Goal: Task Accomplishment & Management: Use online tool/utility

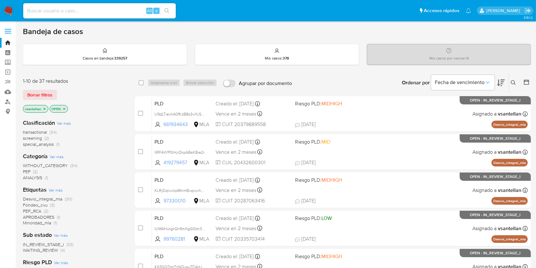
drag, startPoint x: 514, startPoint y: 85, endPoint x: 511, endPoint y: 90, distance: 5.1
click at [514, 85] on button at bounding box center [514, 83] width 10 height 8
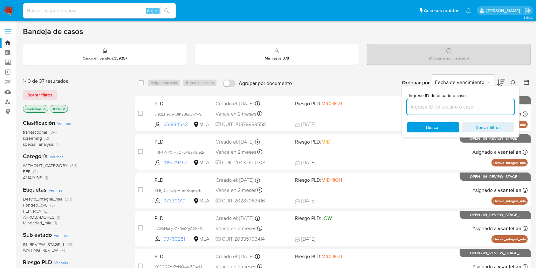
drag, startPoint x: 455, startPoint y: 107, endPoint x: 456, endPoint y: 110, distance: 3.3
click at [455, 107] on input at bounding box center [460, 107] width 107 height 8
type input "412948121"
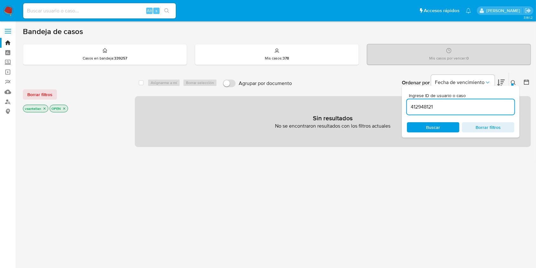
click at [512, 80] on icon at bounding box center [513, 82] width 5 height 5
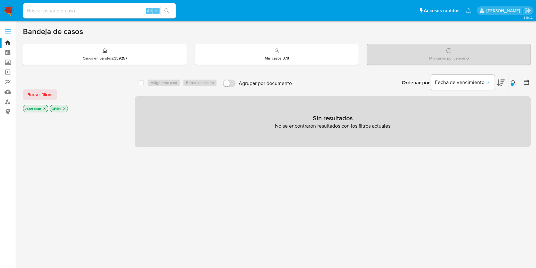
click at [46, 107] on p "vsantellan" at bounding box center [35, 108] width 25 height 7
click at [44, 107] on icon "close-filter" at bounding box center [45, 108] width 2 height 2
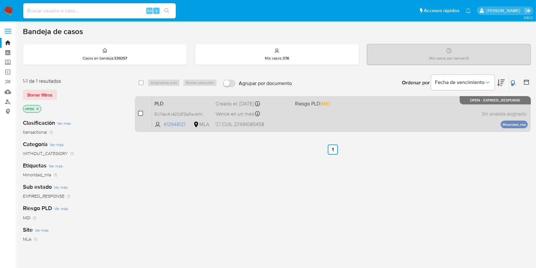
click at [140, 113] on input "checkbox" at bounding box center [140, 113] width 5 height 5
checkbox input "true"
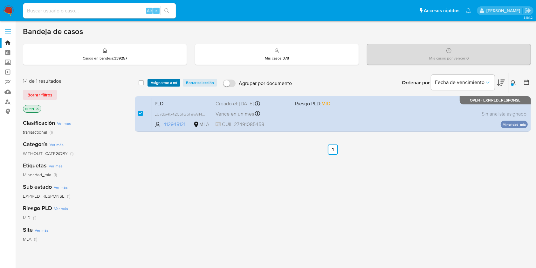
click at [165, 79] on span "Asignarme a mí" at bounding box center [164, 82] width 26 height 6
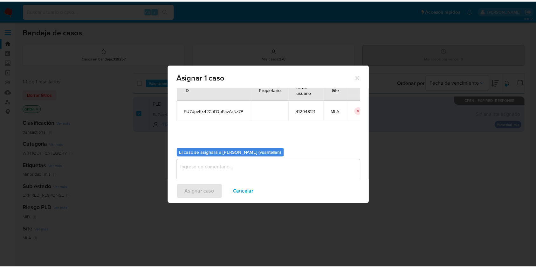
scroll to position [32, 0]
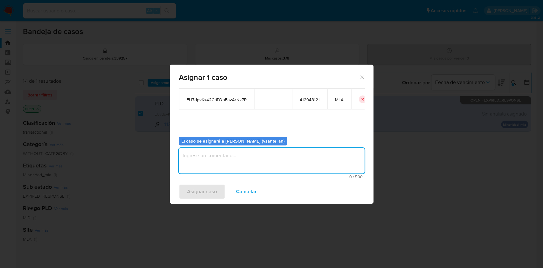
click at [206, 163] on textarea "assign-modal" at bounding box center [272, 160] width 186 height 25
type textarea "1"
click at [207, 192] on span "Asignar caso" at bounding box center [202, 191] width 30 height 14
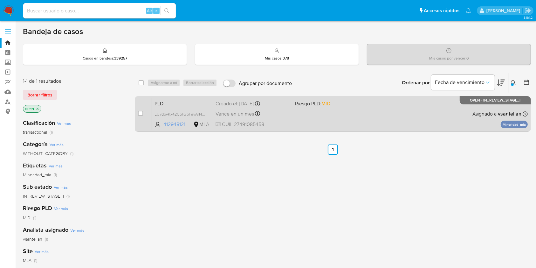
click at [374, 113] on div "PLD EU7dpvKx42CbTQpFavArNz7P 412948121 MLA Riesgo PLD: MID Creado el: 12/09/202…" at bounding box center [340, 114] width 376 height 32
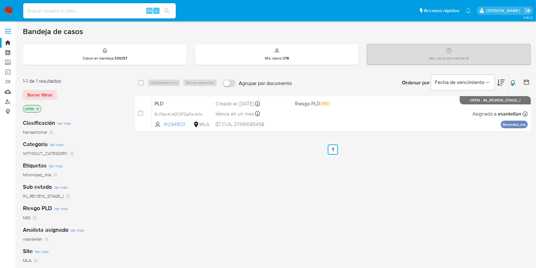
drag, startPoint x: 515, startPoint y: 81, endPoint x: 506, endPoint y: 88, distance: 11.3
click at [515, 81] on icon at bounding box center [513, 82] width 5 height 5
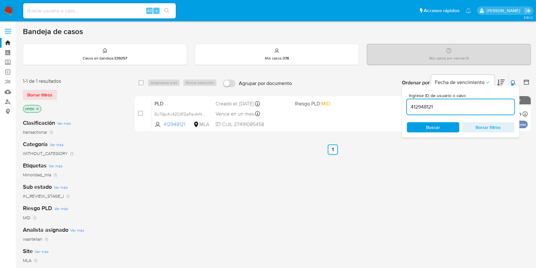
click at [469, 108] on input "412948121" at bounding box center [460, 107] width 107 height 8
click at [513, 80] on icon at bounding box center [513, 82] width 5 height 5
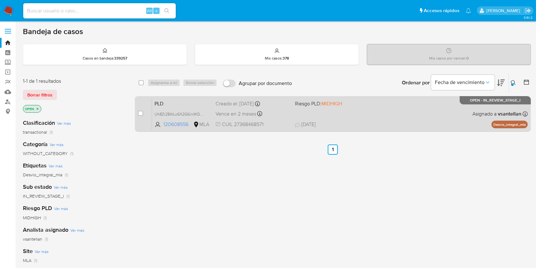
click at [463, 114] on div "PLD Uh8Zr28AlLoSX2G6ilxWQDrH 120608556 MLA Riesgo PLD: MIDHIGH Creado el: 12/09…" at bounding box center [340, 114] width 376 height 32
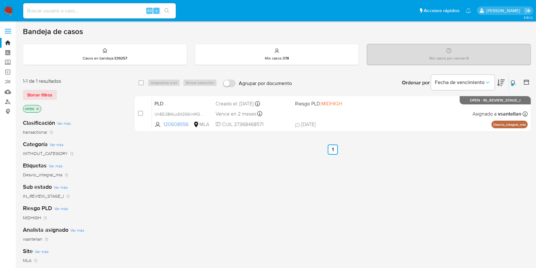
click at [511, 81] on icon at bounding box center [513, 82] width 5 height 5
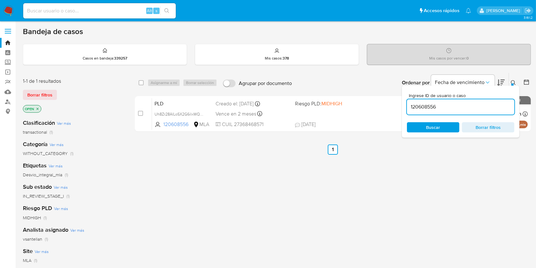
click at [470, 104] on input "120608556" at bounding box center [460, 107] width 107 height 8
click at [509, 80] on button at bounding box center [514, 83] width 10 height 8
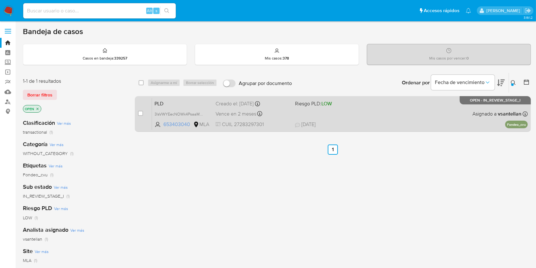
click at [450, 116] on div "PLD 3lsVWYEecNOWk4PsaaMQudH1 653403040 MLA Riesgo PLD: LOW Creado el: 12/09/202…" at bounding box center [340, 114] width 376 height 32
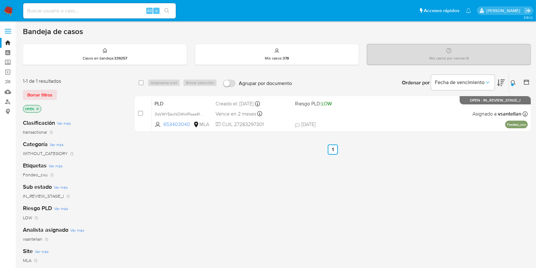
click at [516, 81] on button at bounding box center [514, 83] width 10 height 8
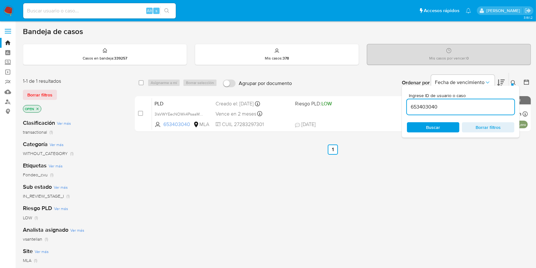
click at [468, 103] on input "653403040" at bounding box center [460, 107] width 107 height 8
click at [513, 80] on icon at bounding box center [513, 82] width 5 height 5
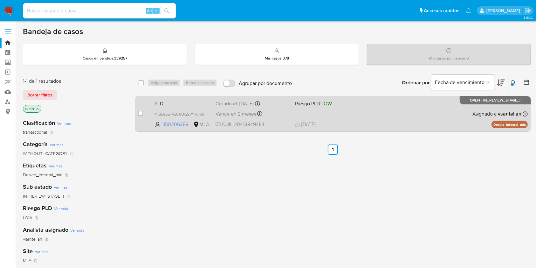
click at [448, 113] on div "PLD 4lQp9p5ilVzC5UcjSxYHol0d 150206389 MLA Riesgo PLD: LOW Creado el: 12/09/202…" at bounding box center [340, 114] width 376 height 32
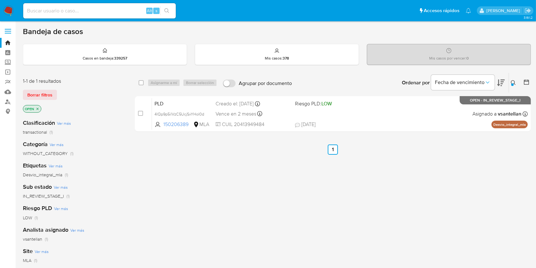
click at [513, 81] on icon at bounding box center [513, 82] width 5 height 5
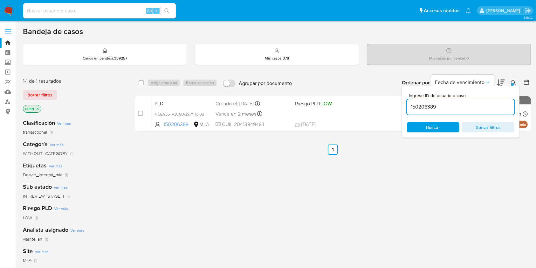
click at [474, 106] on input "150206389" at bounding box center [460, 107] width 107 height 8
type input "440823341"
click at [513, 81] on icon at bounding box center [513, 82] width 5 height 5
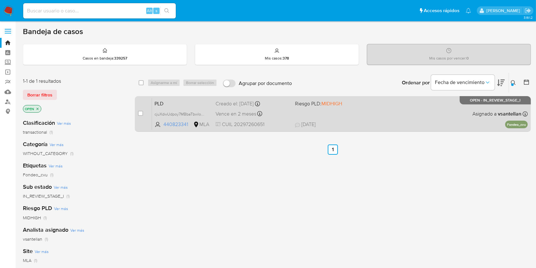
click at [436, 101] on div "PLD cjuXdwUdpoy7MBbaTbwlo52w 440823341 MLA Riesgo PLD: MIDHIGH Creado el: 12/09…" at bounding box center [340, 114] width 376 height 32
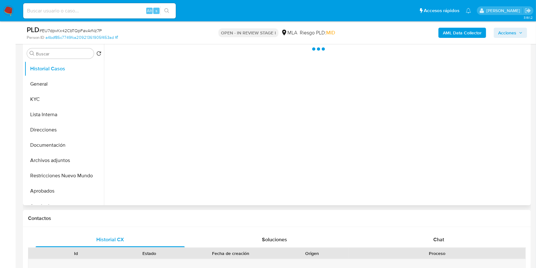
select select "10"
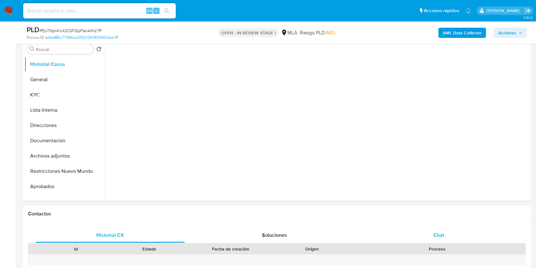
click at [445, 234] on div "Chat" at bounding box center [438, 234] width 149 height 15
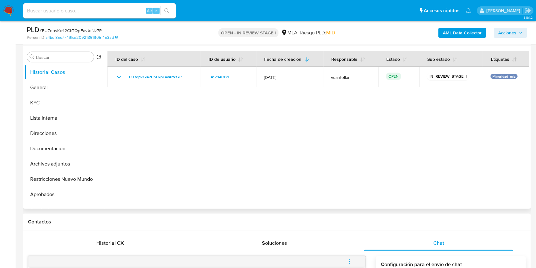
scroll to position [118, 0]
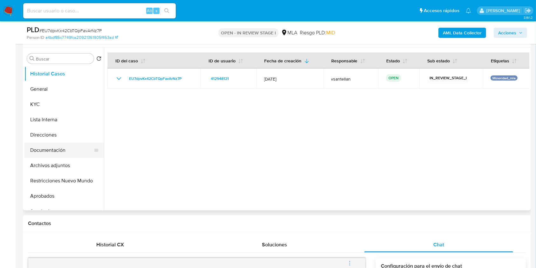
click at [43, 151] on button "Documentación" at bounding box center [61, 149] width 74 height 15
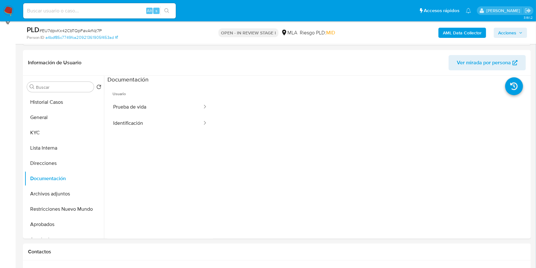
scroll to position [88, 0]
click at [69, 132] on button "KYC" at bounding box center [61, 133] width 74 height 15
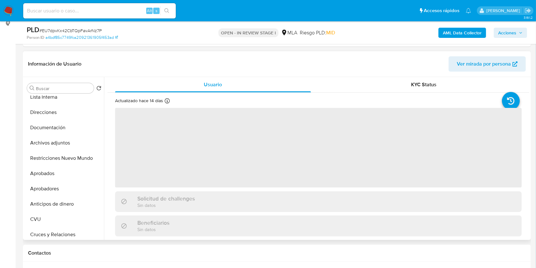
scroll to position [55, 0]
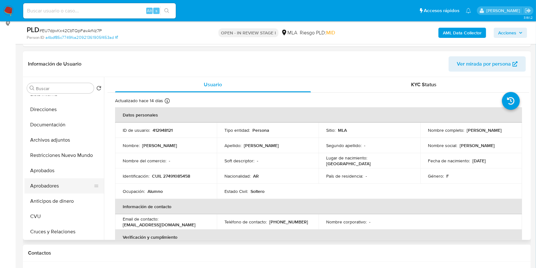
click at [75, 184] on button "Aprobadores" at bounding box center [61, 185] width 74 height 15
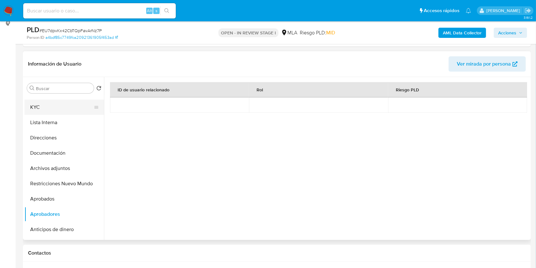
scroll to position [0, 0]
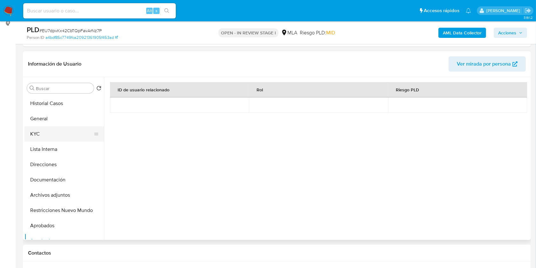
click at [59, 132] on button "KYC" at bounding box center [61, 133] width 74 height 15
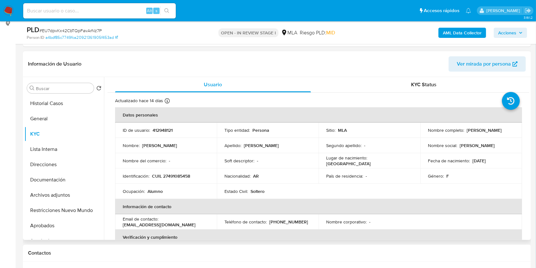
drag, startPoint x: 391, startPoint y: 188, endPoint x: 377, endPoint y: 191, distance: 13.7
click at [391, 188] on table "Datos personales ID de usuario : 412948121 Tipo entidad : Persona Sitio : MLA N…" at bounding box center [318, 221] width 407 height 229
click at [48, 178] on button "Documentación" at bounding box center [61, 179] width 74 height 15
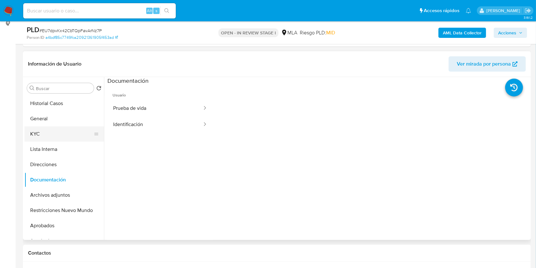
click at [49, 136] on button "KYC" at bounding box center [61, 133] width 74 height 15
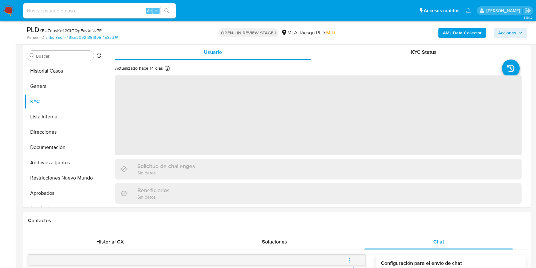
scroll to position [112, 0]
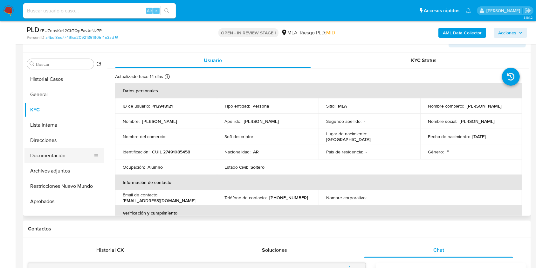
click at [62, 150] on button "Documentación" at bounding box center [61, 155] width 74 height 15
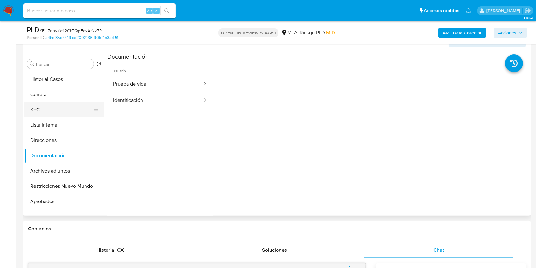
click at [57, 109] on button "KYC" at bounding box center [61, 109] width 74 height 15
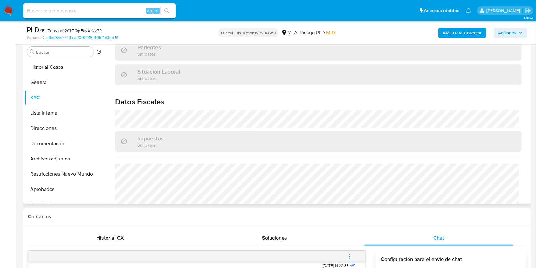
scroll to position [335, 0]
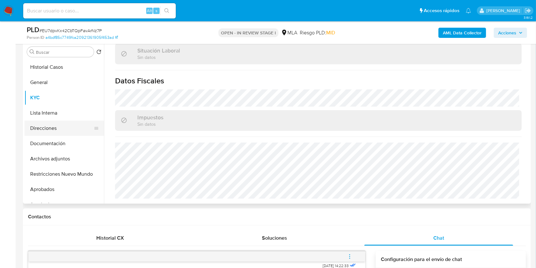
click at [51, 129] on button "Direcciones" at bounding box center [61, 127] width 74 height 15
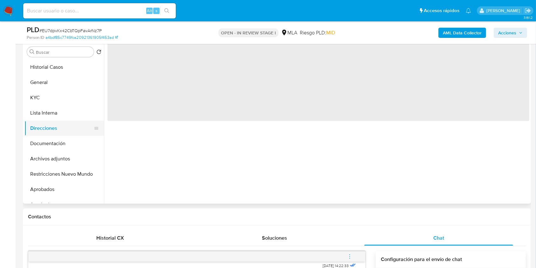
scroll to position [0, 0]
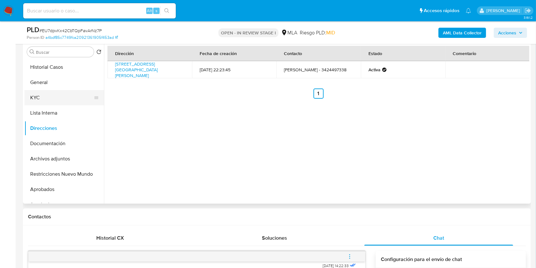
click at [48, 93] on button "KYC" at bounding box center [61, 97] width 74 height 15
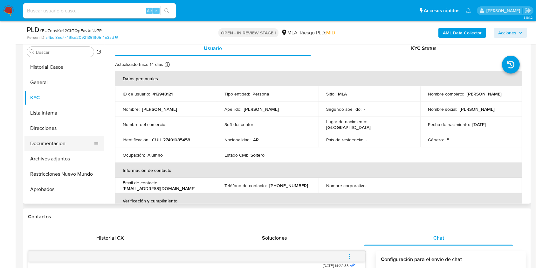
click at [79, 150] on button "Documentación" at bounding box center [61, 143] width 74 height 15
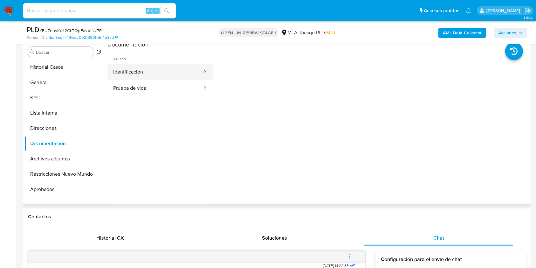
click at [154, 67] on button "Identificación" at bounding box center [154, 72] width 95 height 16
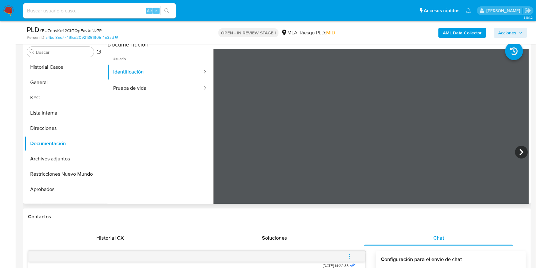
scroll to position [182, 0]
click at [515, 153] on icon at bounding box center [521, 152] width 13 height 13
click at [71, 93] on button "KYC" at bounding box center [61, 97] width 74 height 15
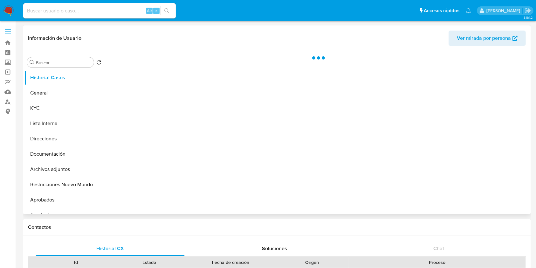
select select "10"
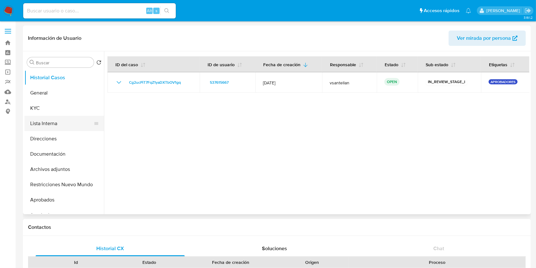
click at [64, 116] on button "Lista Interna" at bounding box center [61, 123] width 74 height 15
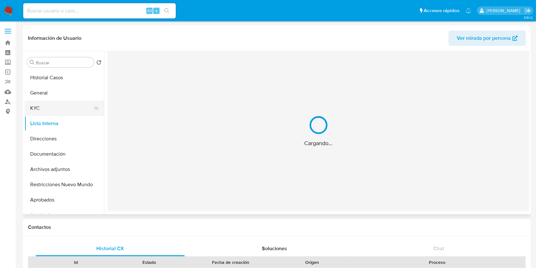
click at [61, 109] on button "KYC" at bounding box center [61, 107] width 74 height 15
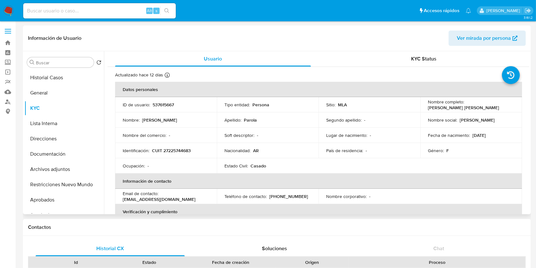
click at [173, 151] on p "CUIT 27225744683" at bounding box center [171, 150] width 39 height 6
copy p "27225744683"
click at [184, 167] on div "Ocupación : -" at bounding box center [166, 166] width 86 height 6
click at [188, 148] on p "CUIT 27225744683" at bounding box center [171, 150] width 39 height 6
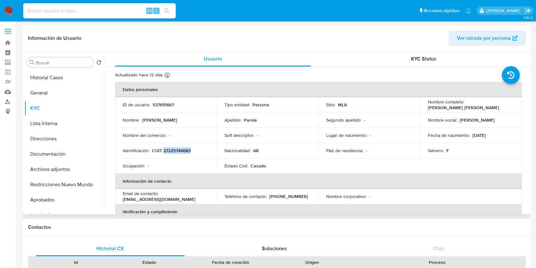
click at [188, 148] on p "CUIT 27225744683" at bounding box center [171, 150] width 39 height 6
copy p "27225744683"
click at [73, 80] on button "Historial Casos" at bounding box center [61, 77] width 74 height 15
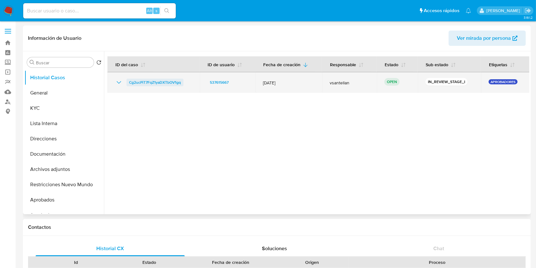
click at [147, 80] on span "Cg2ucPiT7FqZ1yaDXTbOV1gq" at bounding box center [155, 83] width 52 height 8
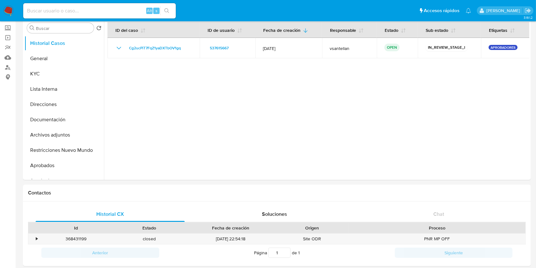
scroll to position [42, 0]
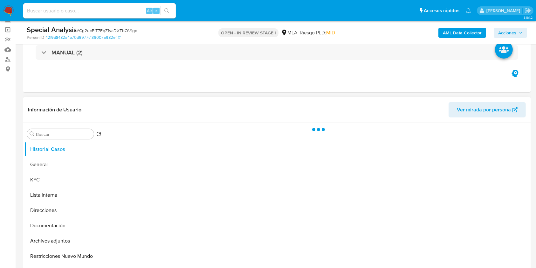
scroll to position [127, 0]
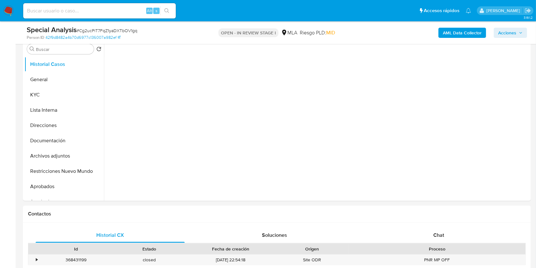
drag, startPoint x: 449, startPoint y: 240, endPoint x: 478, endPoint y: 201, distance: 47.9
click at [449, 240] on div "Chat" at bounding box center [438, 234] width 149 height 15
select select "10"
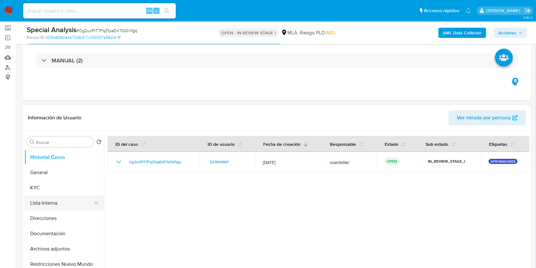
scroll to position [42, 0]
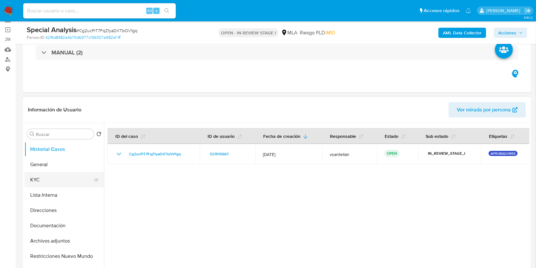
click at [56, 179] on button "KYC" at bounding box center [61, 179] width 74 height 15
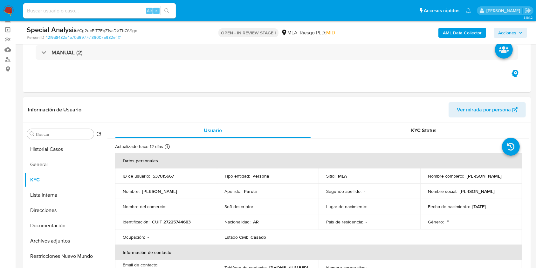
drag, startPoint x: 471, startPoint y: 182, endPoint x: 421, endPoint y: 177, distance: 50.2
click at [421, 177] on td "Nombre completo : Estela Raquel Guadalupe Parola" at bounding box center [471, 175] width 102 height 15
copy p "Estela Raquel Guadalupe Parola"
click at [178, 221] on p "CUIT 27225744683" at bounding box center [171, 222] width 39 height 6
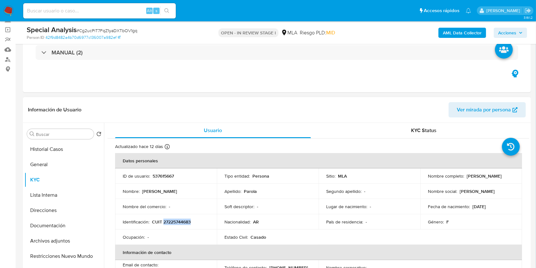
copy p "27225744683"
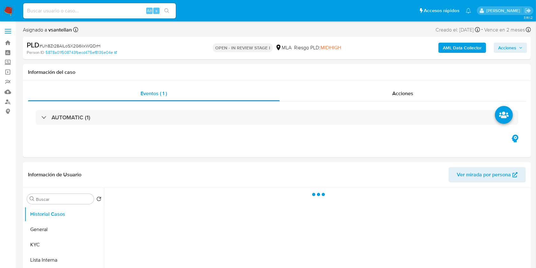
select select "10"
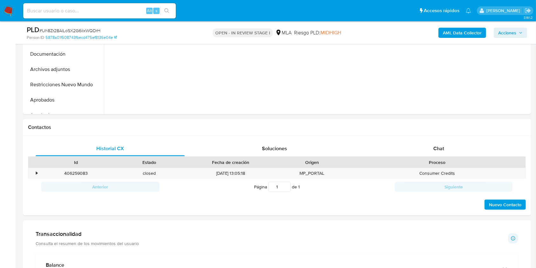
scroll to position [311, 0]
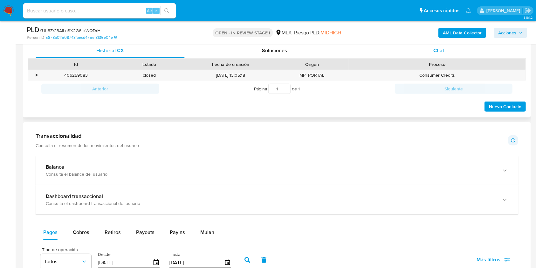
click at [444, 51] on span "Chat" at bounding box center [438, 50] width 11 height 7
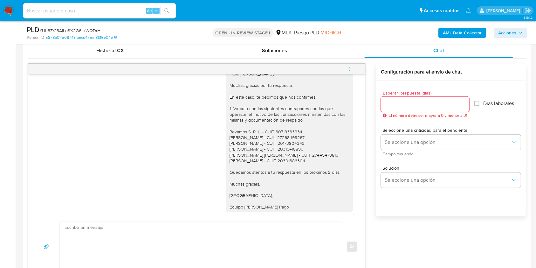
scroll to position [692, 0]
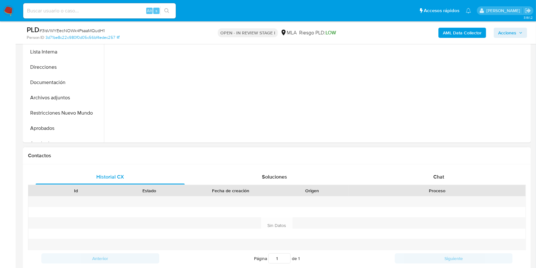
scroll to position [212, 0]
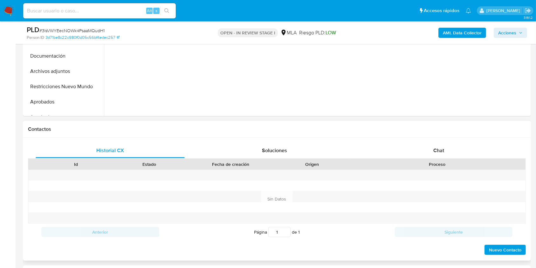
select select "10"
click at [437, 153] on span "Chat" at bounding box center [438, 150] width 11 height 7
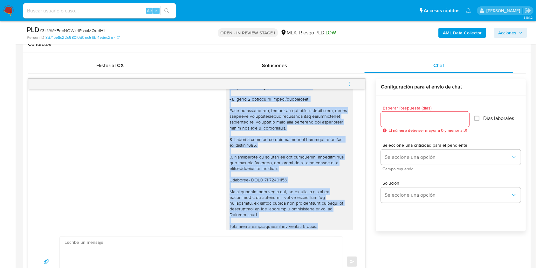
scroll to position [567, 0]
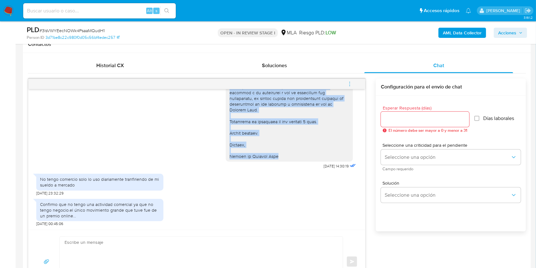
drag, startPoint x: 225, startPoint y: 158, endPoint x: 282, endPoint y: 154, distance: 57.0
click at [282, 154] on div at bounding box center [289, 32] width 120 height 254
copy div "ola Adriana Silvina Viñales, En función de las operaciones registradas en tu cu…"
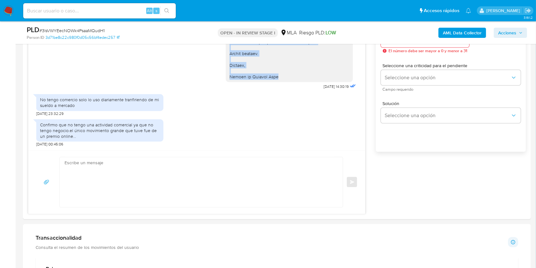
scroll to position [381, 0]
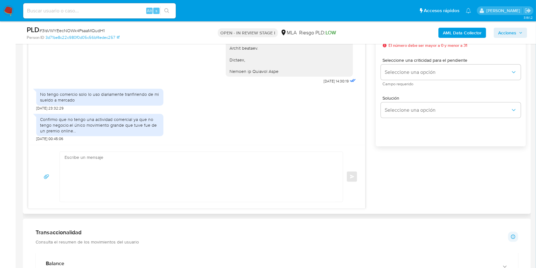
click at [156, 191] on textarea at bounding box center [200, 177] width 270 height 50
paste textarea "ola Adriana Silvina Viñales, En función de las operaciones registradas en tu cu…"
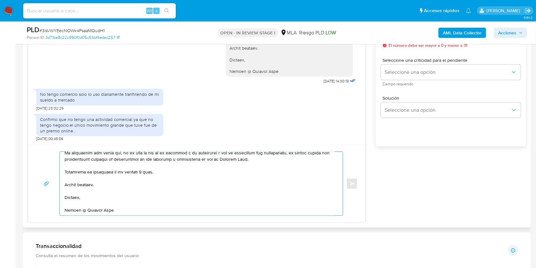
scroll to position [160, 0]
drag, startPoint x: 161, startPoint y: 172, endPoint x: 114, endPoint y: 172, distance: 46.1
click at [114, 172] on textarea at bounding box center [200, 184] width 270 height 64
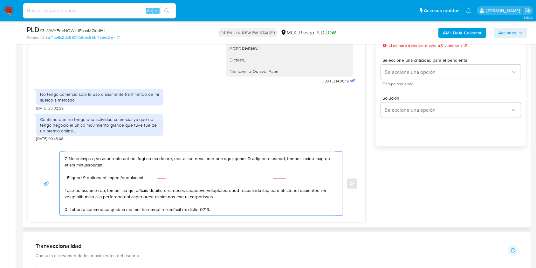
scroll to position [56, 0]
drag, startPoint x: 262, startPoint y: 162, endPoint x: 64, endPoint y: 189, distance: 200.2
click at [64, 189] on div at bounding box center [200, 184] width 280 height 64
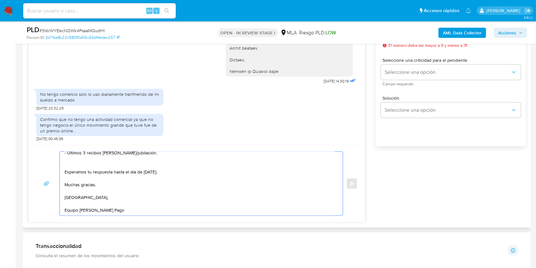
scroll to position [0, 0]
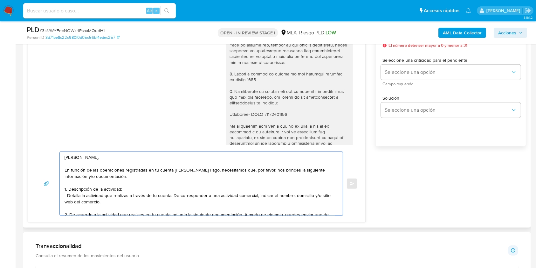
drag, startPoint x: 118, startPoint y: 185, endPoint x: 61, endPoint y: 172, distance: 59.1
click at [61, 170] on div "ola Adriana Silvina Viñales, En función de las operaciones registradas en tu cu…" at bounding box center [200, 184] width 280 height 64
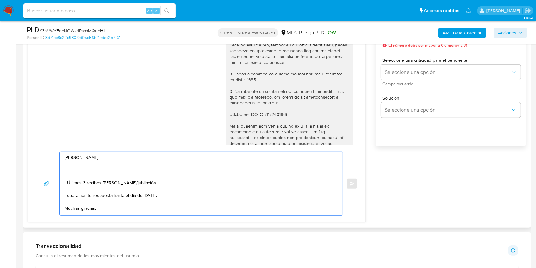
click at [65, 158] on textarea "ola Adriana Silvina Viñales, - Últimos 3 recibos de sueldo/jubilación. Esperamo…" at bounding box center [200, 184] width 270 height 64
click at [109, 171] on textarea "Hola Adriana Silvina Viñales, - Últimos 3 recibos de sueldo/jubilación. Esperam…" at bounding box center [200, 184] width 270 height 64
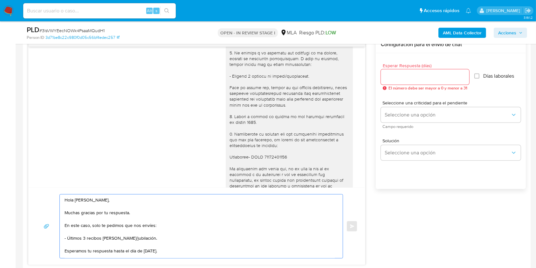
type textarea "Hola Adriana Silvina Viñales, Muchas gracias por tu respuesta. En este caso, so…"
click at [409, 76] on input "Esperar Respuesta (días)" at bounding box center [425, 77] width 88 height 8
type input "1"
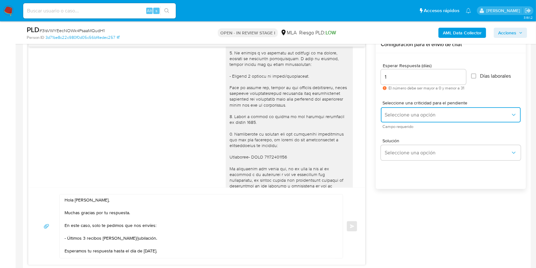
drag, startPoint x: 403, startPoint y: 109, endPoint x: 403, endPoint y: 113, distance: 3.8
click at [403, 111] on button "Seleccione una opción" at bounding box center [451, 114] width 140 height 15
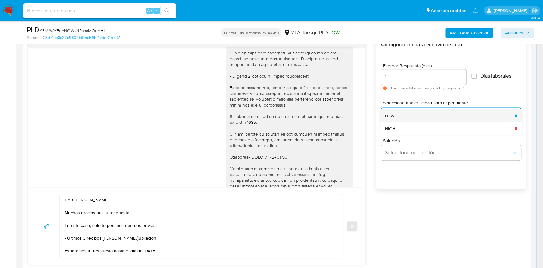
click at [401, 117] on div "LOW" at bounding box center [448, 115] width 126 height 13
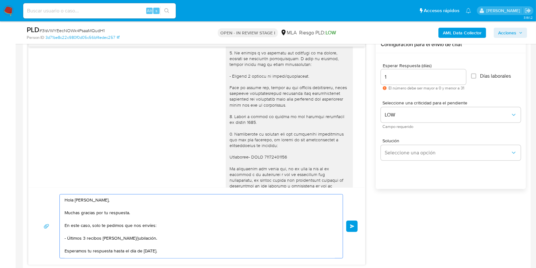
click at [353, 225] on span "Enviar" at bounding box center [352, 226] width 4 height 4
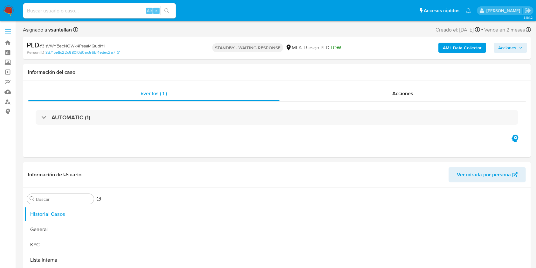
select select "10"
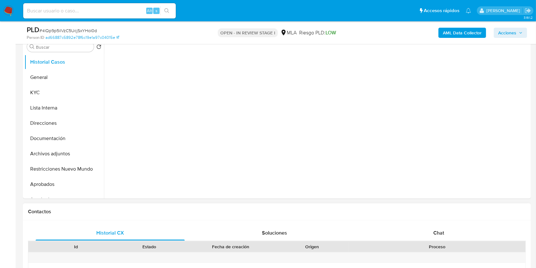
scroll to position [169, 0]
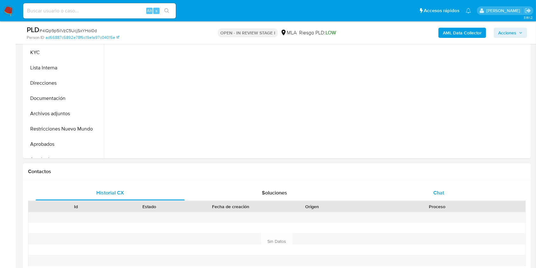
drag, startPoint x: 434, startPoint y: 196, endPoint x: 494, endPoint y: 133, distance: 87.2
click at [434, 196] on div "Chat" at bounding box center [438, 192] width 149 height 15
select select "10"
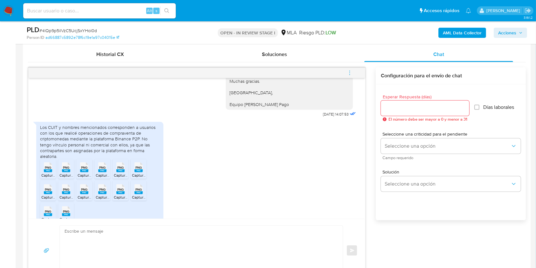
scroll to position [615, 0]
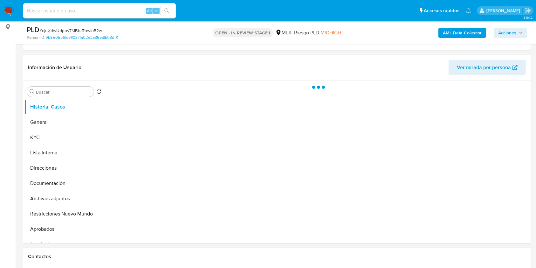
scroll to position [169, 0]
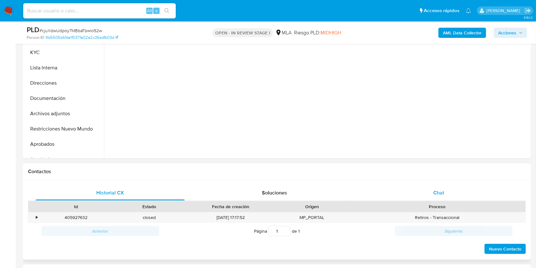
select select "10"
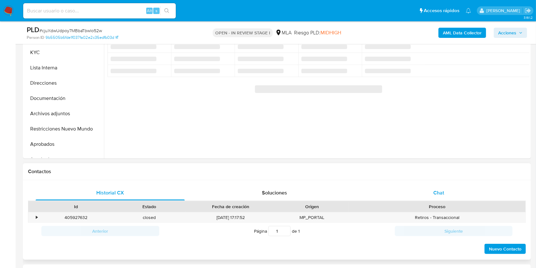
drag, startPoint x: 468, startPoint y: 187, endPoint x: 486, endPoint y: 153, distance: 38.9
click at [468, 188] on div "Chat" at bounding box center [438, 192] width 149 height 15
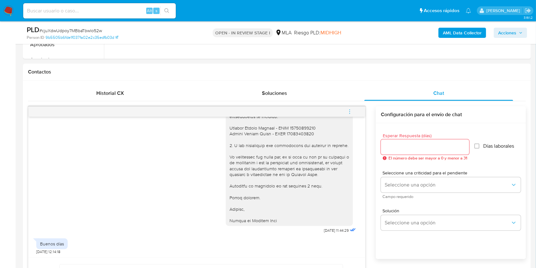
scroll to position [282, 0]
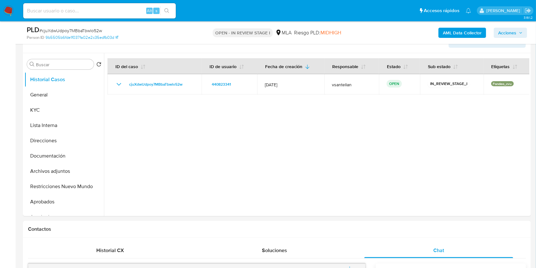
scroll to position [106, 0]
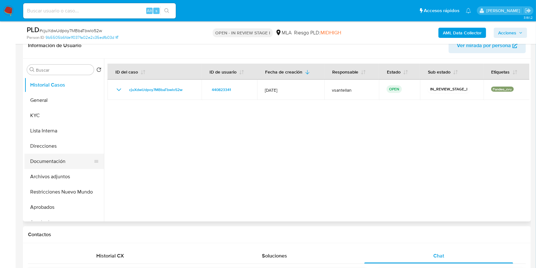
click at [66, 161] on button "Documentación" at bounding box center [61, 161] width 74 height 15
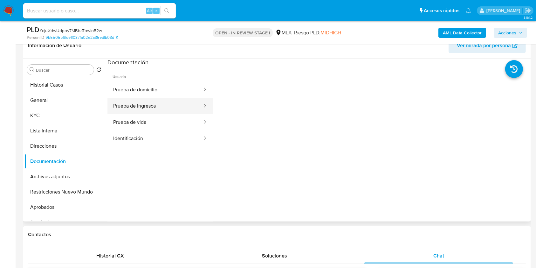
click at [166, 106] on button "Prueba de ingresos" at bounding box center [154, 106] width 95 height 16
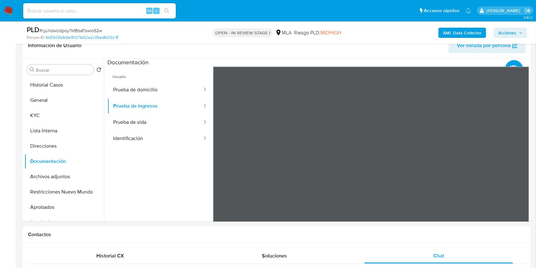
drag, startPoint x: 69, startPoint y: 111, endPoint x: 84, endPoint y: 106, distance: 16.2
click at [69, 112] on button "KYC" at bounding box center [63, 115] width 79 height 15
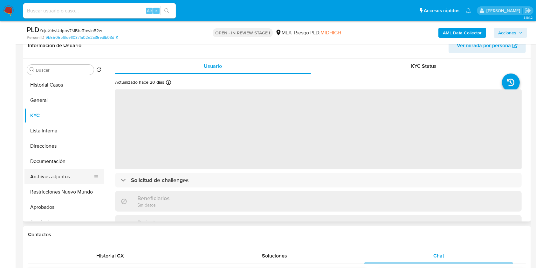
click at [60, 173] on button "Archivos adjuntos" at bounding box center [61, 176] width 74 height 15
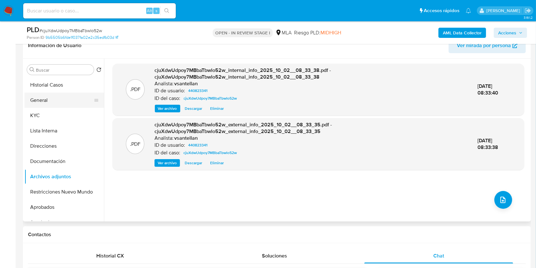
click at [48, 107] on button "General" at bounding box center [61, 99] width 74 height 15
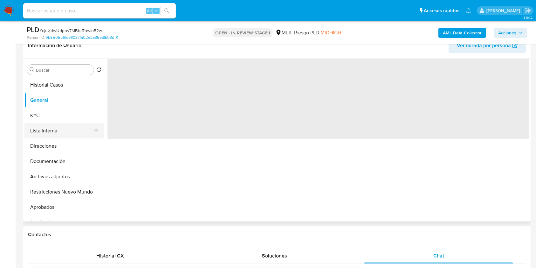
drag, startPoint x: 48, startPoint y: 114, endPoint x: 67, endPoint y: 124, distance: 21.2
click at [48, 114] on button "KYC" at bounding box center [63, 115] width 79 height 15
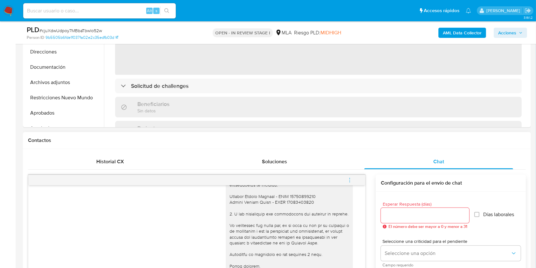
scroll to position [234, 0]
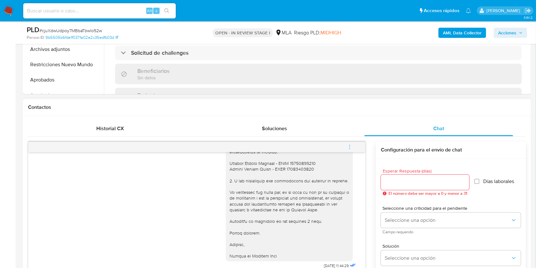
click at [350, 145] on icon "menu-action" at bounding box center [350, 147] width 6 height 6
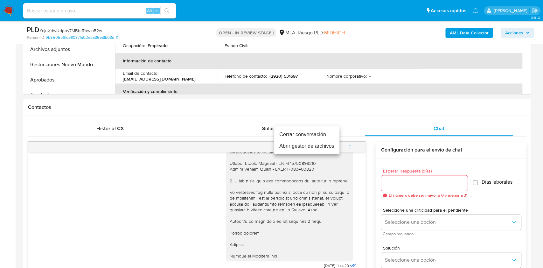
click at [322, 136] on li "Cerrar conversación" at bounding box center [306, 134] width 65 height 11
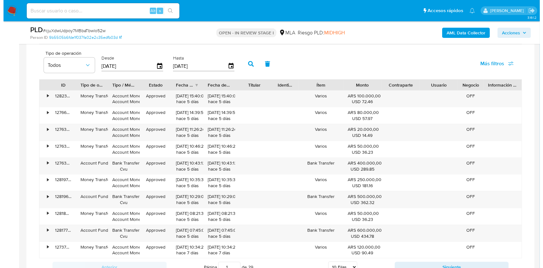
scroll to position [989, 0]
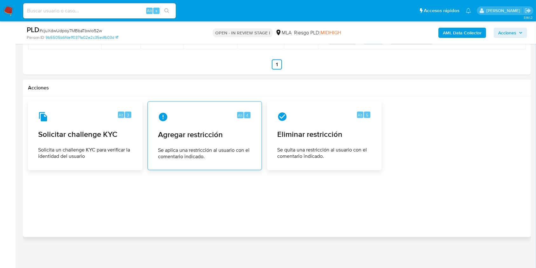
click at [178, 155] on span "Se aplica una restricción al usuario con el comentario indicado." at bounding box center [204, 153] width 93 height 13
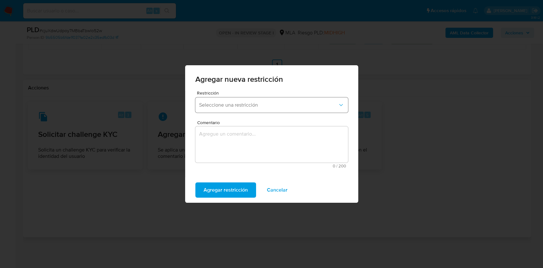
drag, startPoint x: 221, startPoint y: 99, endPoint x: 226, endPoint y: 102, distance: 5.6
click at [222, 99] on button "Seleccione una restricción" at bounding box center [271, 104] width 153 height 15
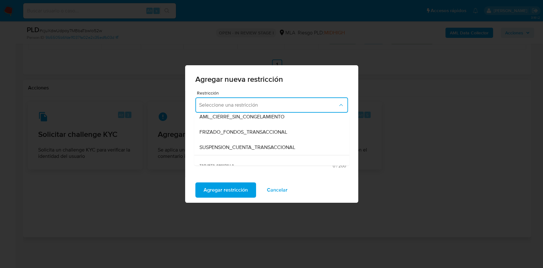
scroll to position [70, 0]
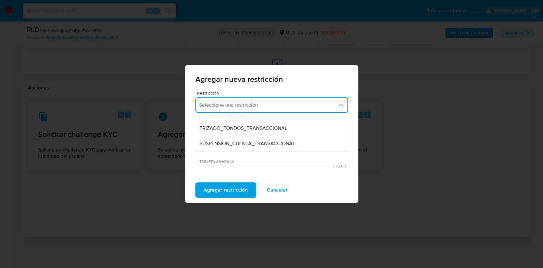
drag, startPoint x: 292, startPoint y: 140, endPoint x: 277, endPoint y: 148, distance: 17.4
click at [292, 140] on span "SUSPENSION_CUENTA_TRANSACCIONAL" at bounding box center [247, 143] width 96 height 6
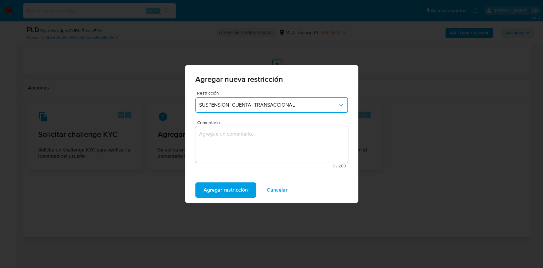
click at [247, 162] on textarea "Comentario" at bounding box center [271, 144] width 153 height 36
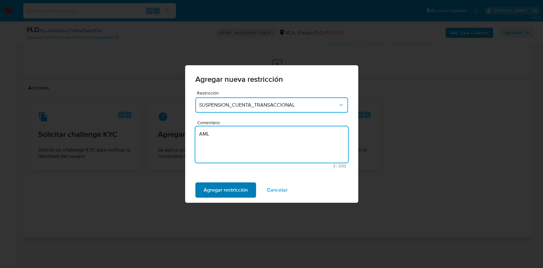
type textarea "AML"
click at [234, 190] on span "Agregar restricción" at bounding box center [225, 190] width 44 height 14
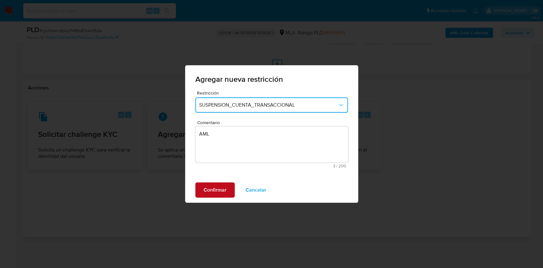
click at [220, 193] on span "Confirmar" at bounding box center [214, 190] width 23 height 14
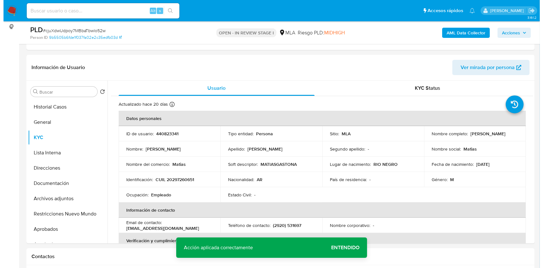
scroll to position [87, 0]
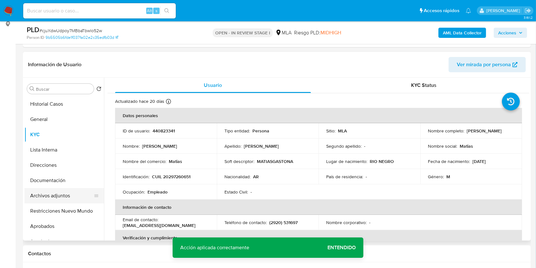
click at [49, 195] on button "Archivos adjuntos" at bounding box center [61, 195] width 74 height 15
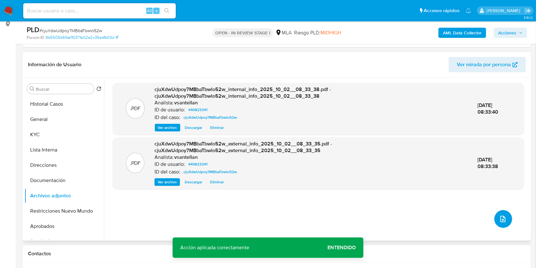
click at [501, 220] on icon "upload-file" at bounding box center [503, 219] width 8 height 8
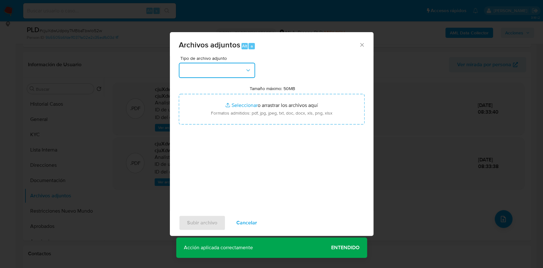
click at [232, 66] on button "button" at bounding box center [217, 70] width 76 height 15
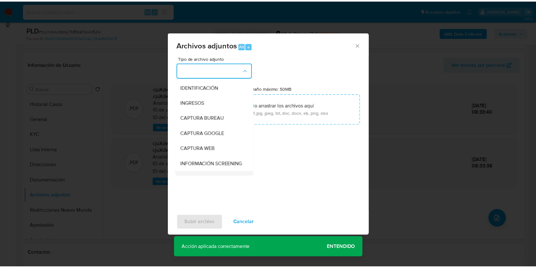
scroll to position [42, 0]
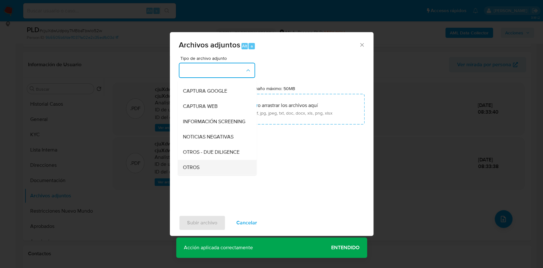
click at [202, 168] on div "OTROS" at bounding box center [214, 167] width 65 height 15
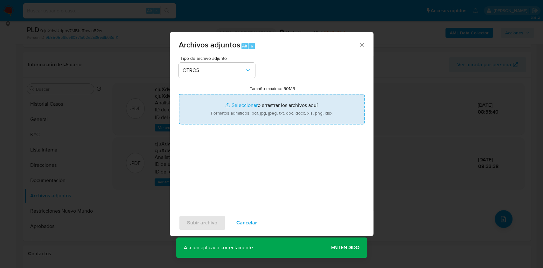
click at [248, 109] on input "Tamaño máximo: 50MB Seleccionar archivos" at bounding box center [272, 109] width 186 height 31
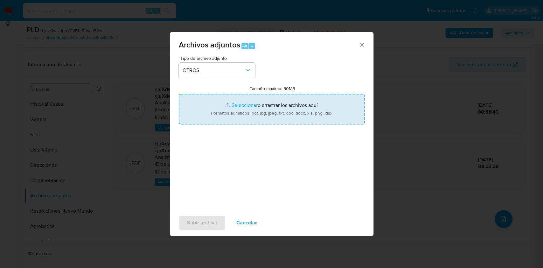
type input "C:\fakepath\Caselog cjuXdwUdpoy7MBbaTbwlo52w_2025_09_17_15_05_31.docx"
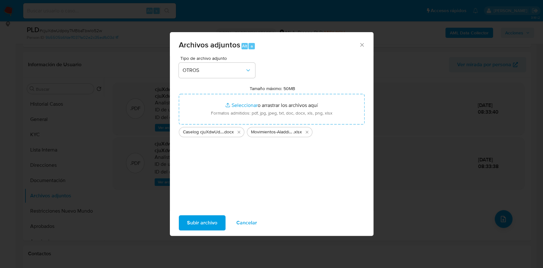
click at [189, 223] on span "Subir archivo" at bounding box center [202, 222] width 30 height 14
click at [212, 225] on span "Subir archivo" at bounding box center [202, 222] width 30 height 14
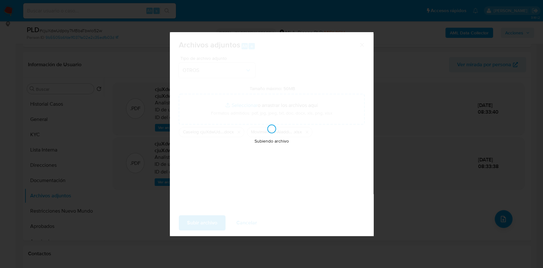
click at [409, 202] on div "Archivos adjuntos Alt a Tipo de archivo adjunto OTROS Tamaño máximo: 50MB Selec…" at bounding box center [271, 134] width 543 height 268
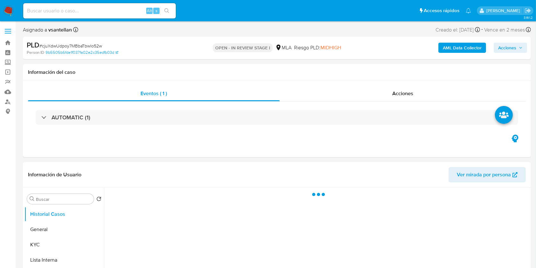
select select "10"
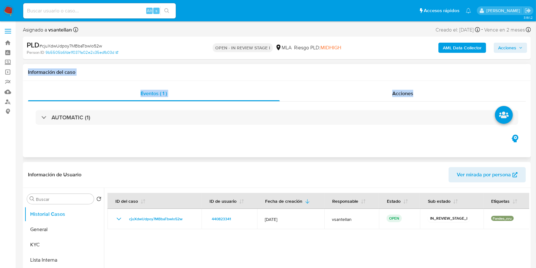
drag, startPoint x: 535, startPoint y: 56, endPoint x: 530, endPoint y: 73, distance: 18.3
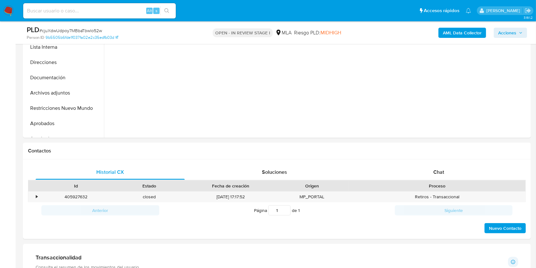
scroll to position [193, 0]
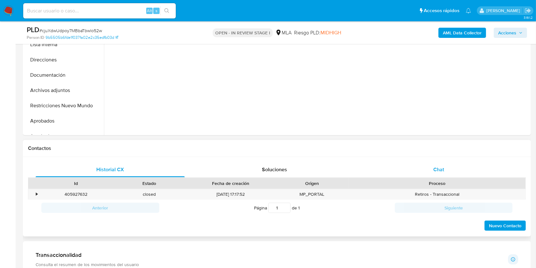
click at [451, 169] on div "Chat" at bounding box center [438, 169] width 149 height 15
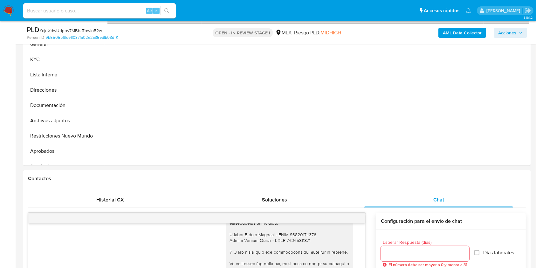
scroll to position [154, 0]
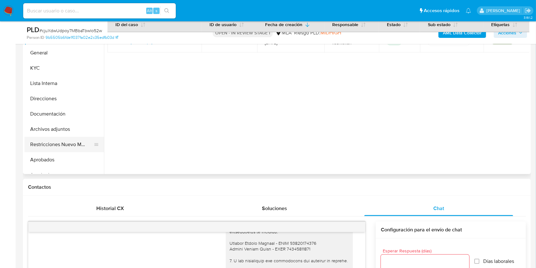
click at [59, 148] on button "Restricciones Nuevo Mundo" at bounding box center [61, 144] width 74 height 15
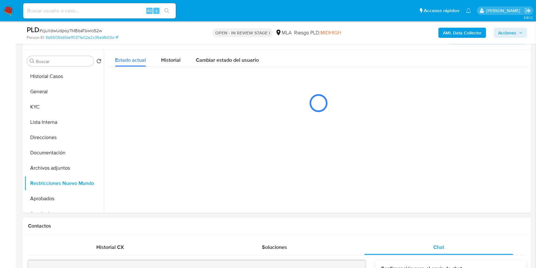
scroll to position [95, 0]
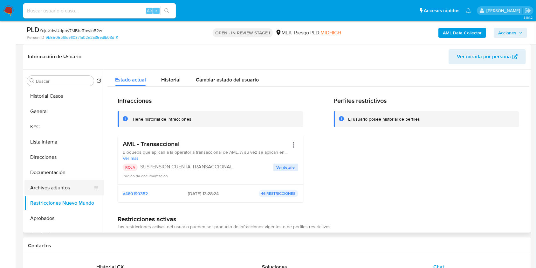
click at [69, 187] on button "Archivos adjuntos" at bounding box center [61, 187] width 74 height 15
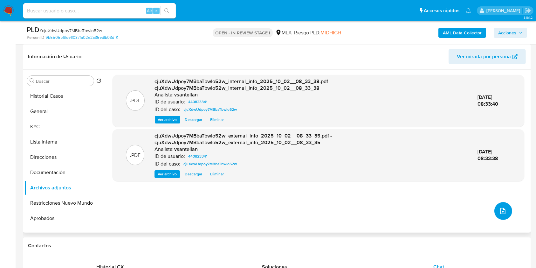
click at [494, 210] on button "upload-file" at bounding box center [503, 211] width 18 height 18
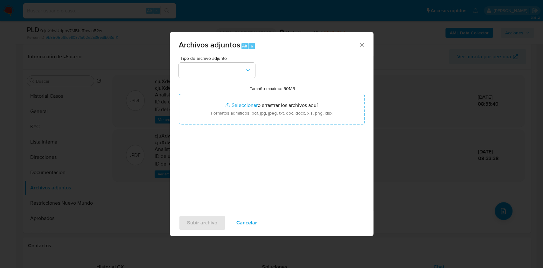
click at [434, 116] on div "Archivos adjuntos Alt a Tipo de archivo adjunto Tamaño máximo: 50MB Seleccionar…" at bounding box center [271, 134] width 543 height 268
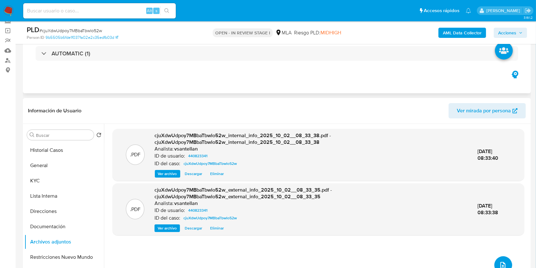
scroll to position [0, 0]
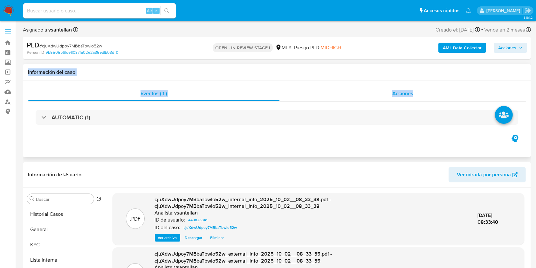
click at [425, 100] on div "Acciones" at bounding box center [403, 93] width 246 height 15
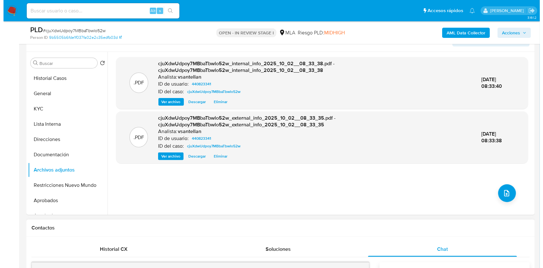
scroll to position [212, 0]
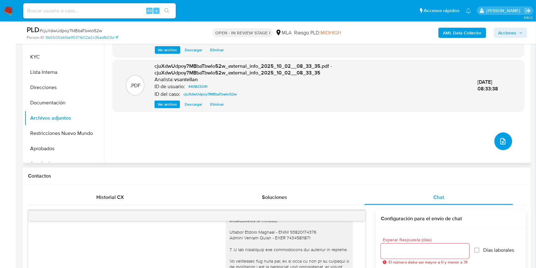
click at [499, 144] on span "upload-file" at bounding box center [503, 141] width 8 height 8
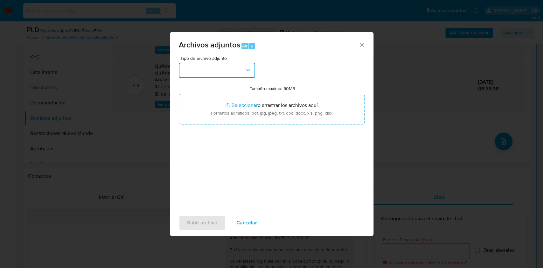
click at [209, 75] on button "button" at bounding box center [217, 70] width 76 height 15
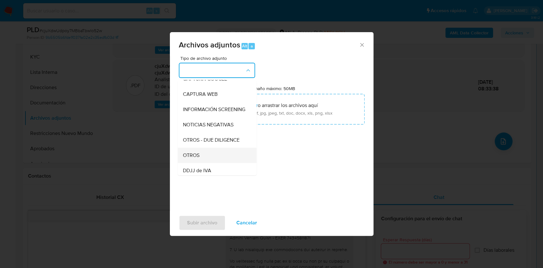
scroll to position [85, 0]
click at [211, 117] on div "OTROS - DUE DILIGENCE" at bounding box center [214, 109] width 65 height 15
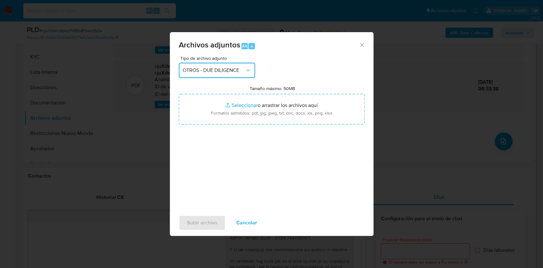
click at [210, 73] on span "OTROS - DUE DILIGENCE" at bounding box center [213, 70] width 62 height 6
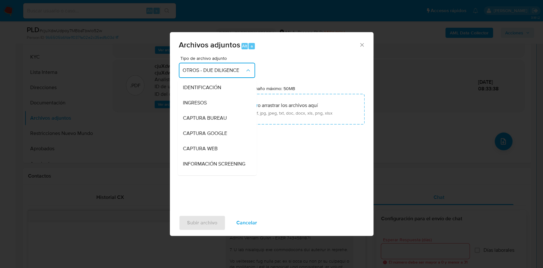
scroll to position [73, 0]
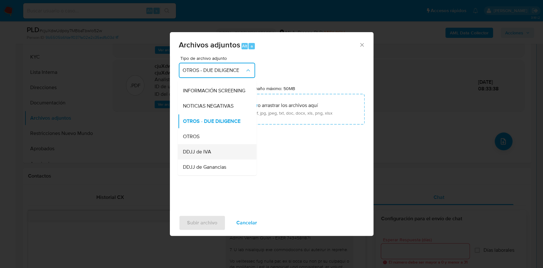
click at [201, 153] on div "DDJJ de IVA" at bounding box center [214, 151] width 65 height 15
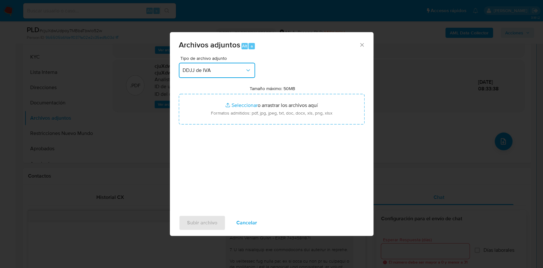
click at [201, 76] on button "DDJJ de IVA" at bounding box center [217, 70] width 76 height 15
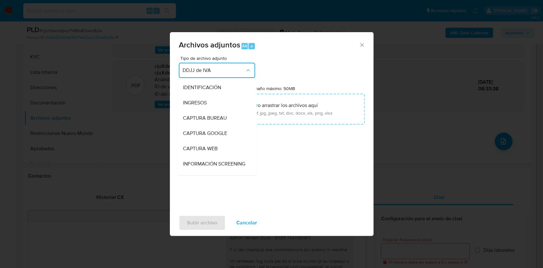
scroll to position [104, 0]
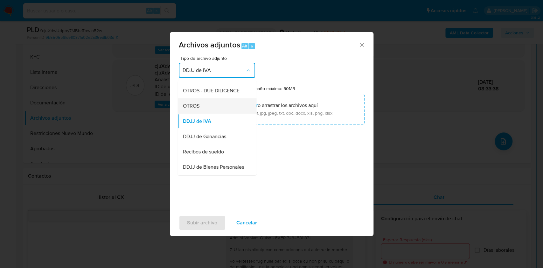
click at [202, 113] on div "OTROS" at bounding box center [214, 105] width 65 height 15
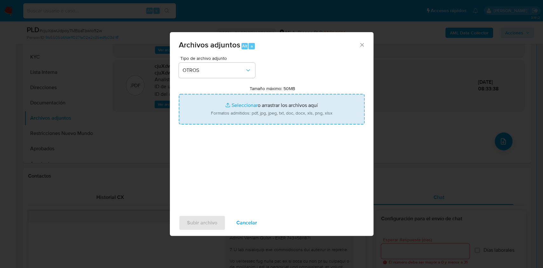
click at [215, 107] on input "Tamaño máximo: 50MB Seleccionar archivos" at bounding box center [272, 109] width 186 height 31
type input "C:\fakepath\Caselog cjuXdwUdpoy7MBbaTbwlo52w_2025_09_17_15_05_31.docx"
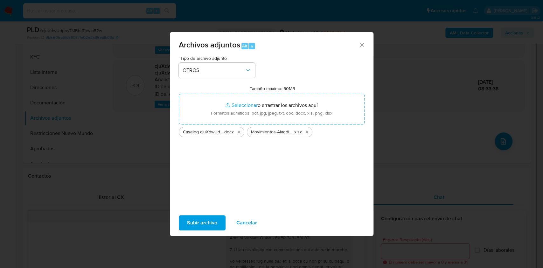
click at [208, 220] on span "Subir archivo" at bounding box center [202, 222] width 30 height 14
click at [426, 152] on div "Archivos adjuntos Alt a Tipo de archivo adjunto OTROS Tamaño máximo: 50MB Selec…" at bounding box center [271, 134] width 543 height 268
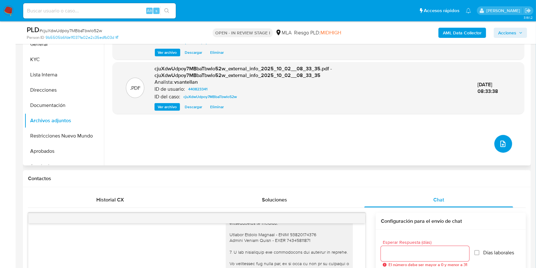
scroll to position [85, 0]
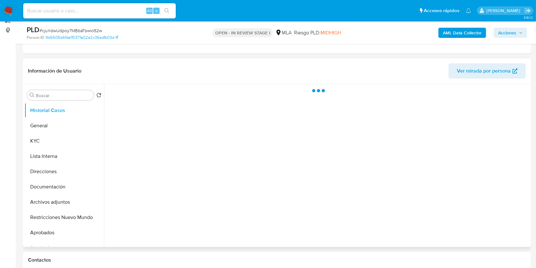
scroll to position [85, 0]
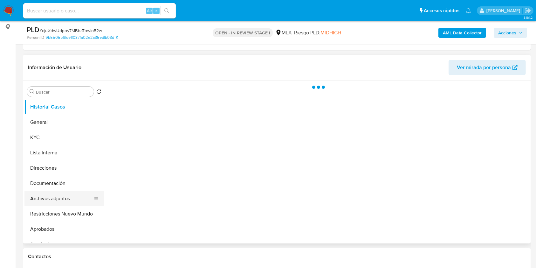
select select "10"
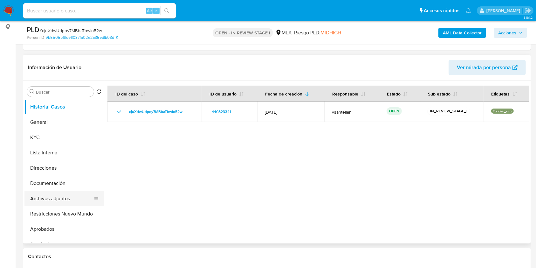
click at [72, 195] on button "Archivos adjuntos" at bounding box center [61, 198] width 74 height 15
